Goal: Task Accomplishment & Management: Manage account settings

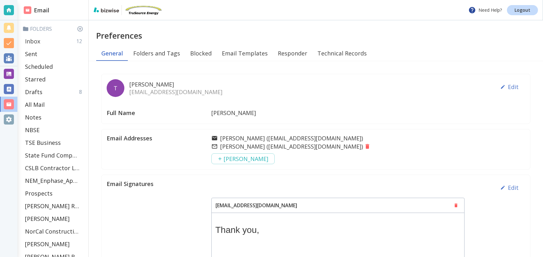
click at [34, 40] on p "Inbox" at bounding box center [32, 41] width 15 height 8
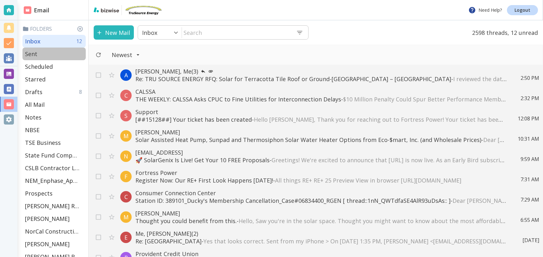
click at [38, 55] on div "Sent" at bounding box center [53, 53] width 63 height 13
type input "1"
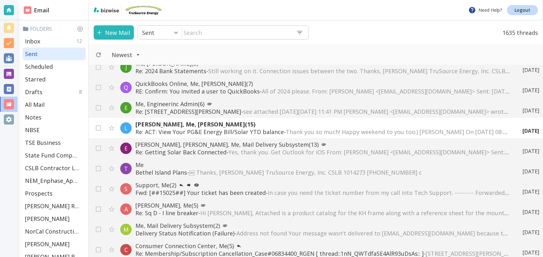
scroll to position [131, 0]
